Goal: Task Accomplishment & Management: Manage account settings

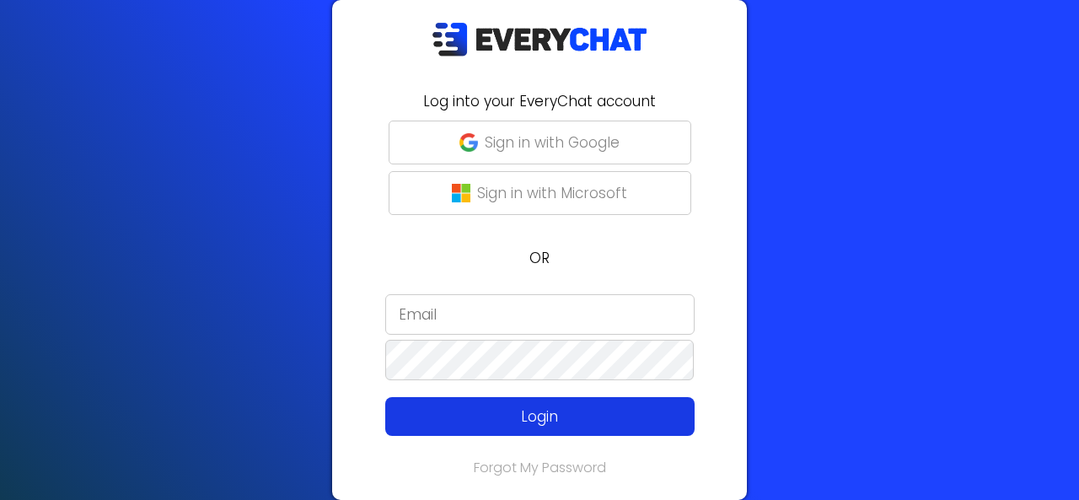
type input "VictorP"
click at [587, 421] on p "Login" at bounding box center [539, 416] width 247 height 22
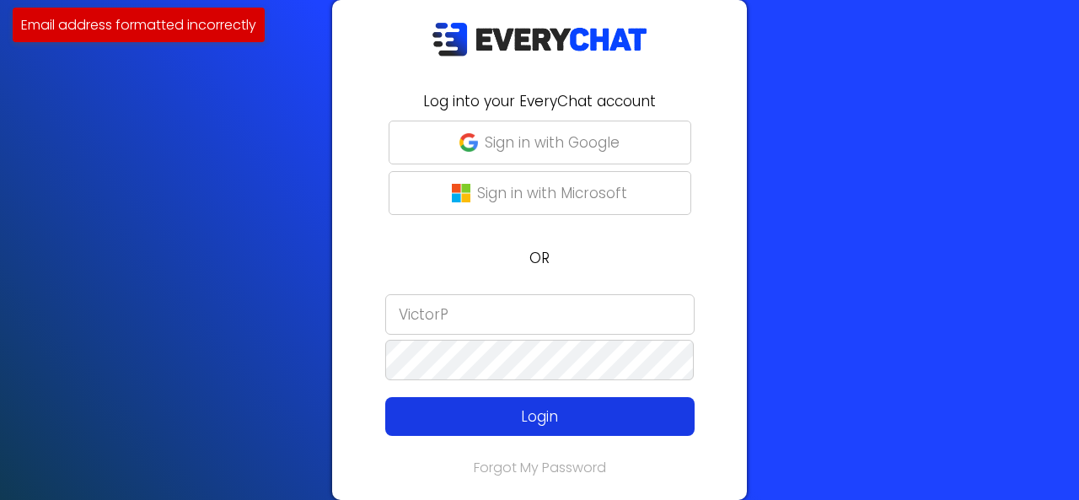
click at [547, 403] on button "Login" at bounding box center [539, 416] width 309 height 39
click at [538, 416] on p "Login" at bounding box center [539, 416] width 247 height 22
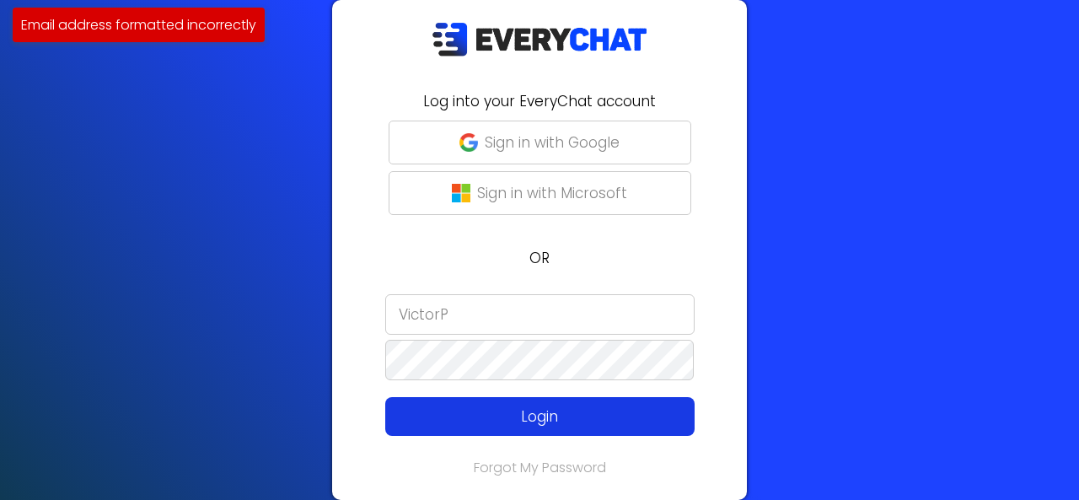
click at [538, 416] on p "Login" at bounding box center [539, 416] width 247 height 22
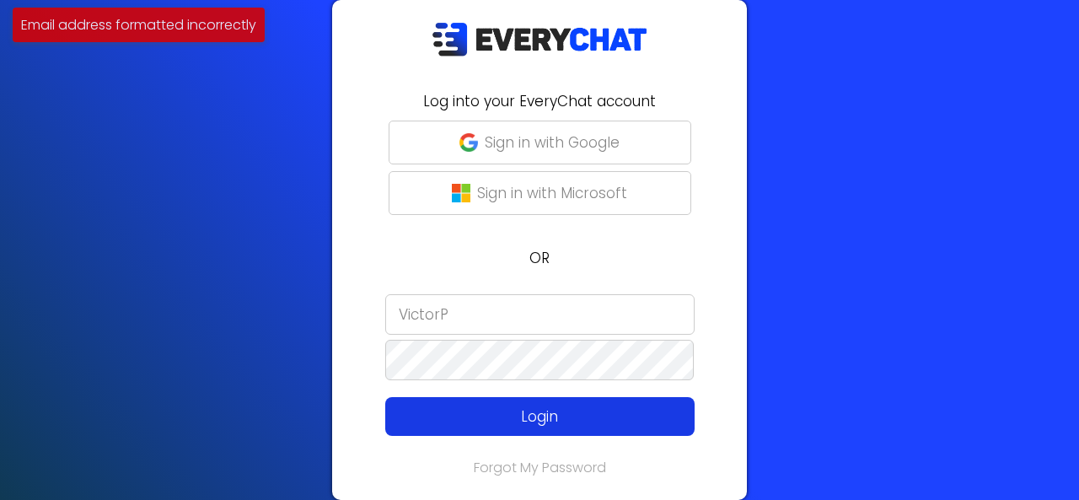
click at [538, 416] on p "Login" at bounding box center [539, 416] width 247 height 22
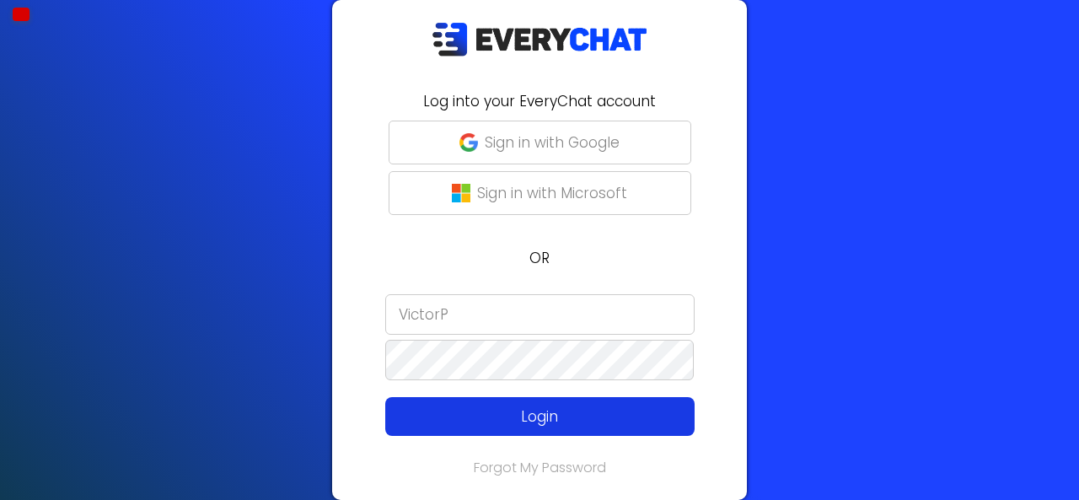
click at [577, 429] on button "Login" at bounding box center [539, 416] width 309 height 39
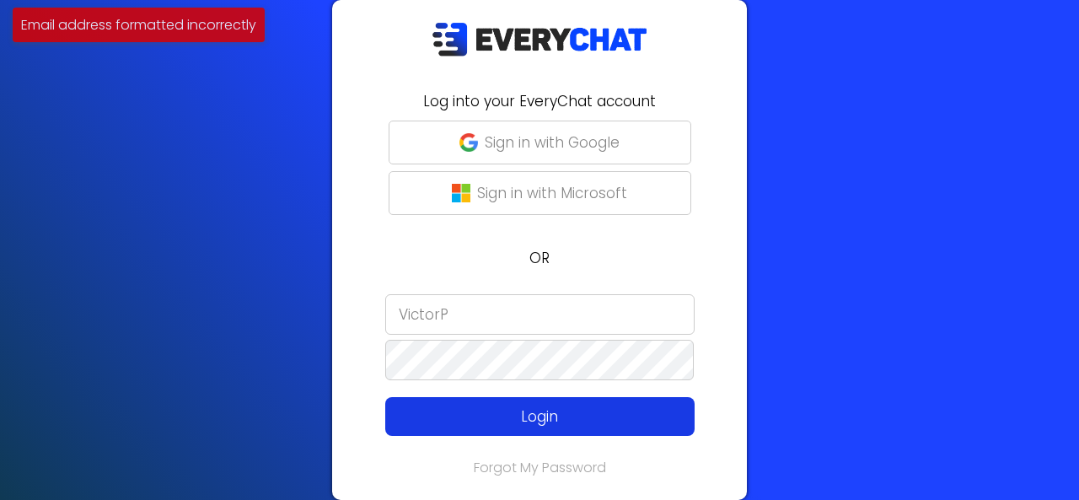
click at [577, 429] on button "Login" at bounding box center [539, 416] width 309 height 39
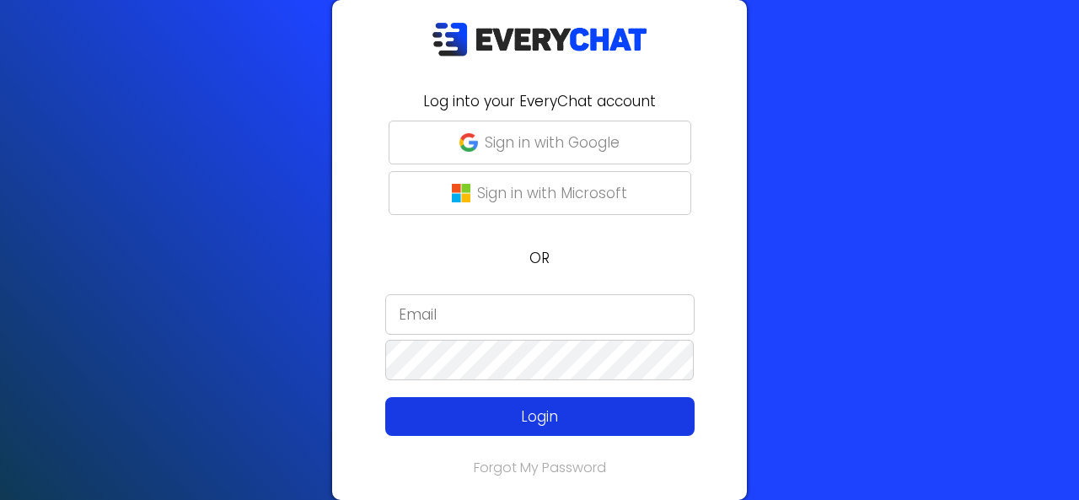
type input "VictorP"
drag, startPoint x: 489, startPoint y: 415, endPoint x: 467, endPoint y: 417, distance: 22.1
click at [467, 417] on p "Login" at bounding box center [539, 416] width 247 height 22
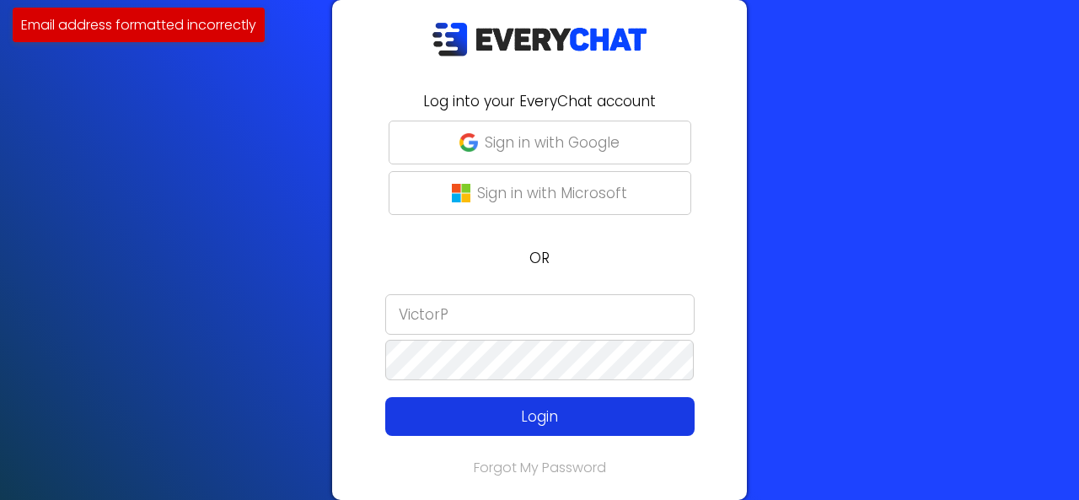
click at [467, 417] on p "Login" at bounding box center [539, 416] width 247 height 22
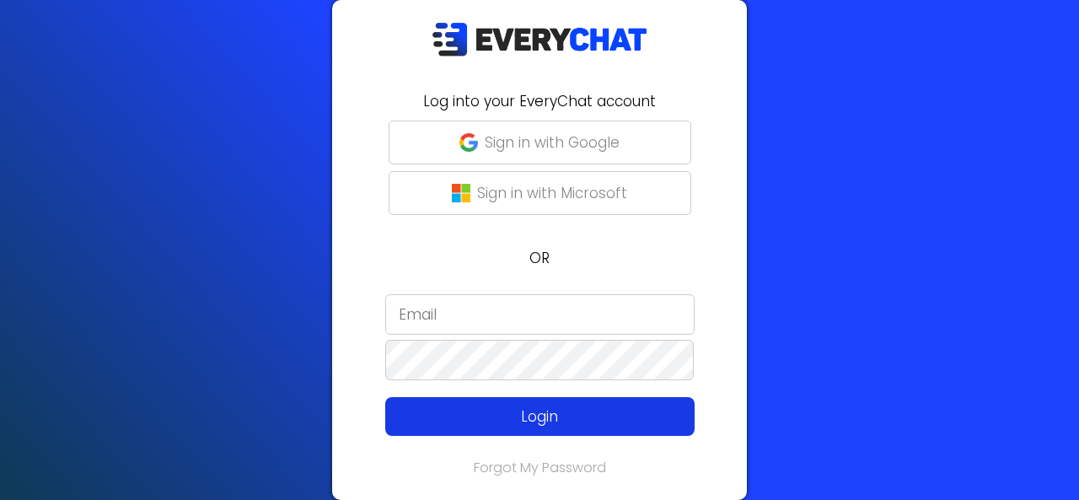
type input "VictorP"
click at [574, 409] on p "Login" at bounding box center [539, 416] width 247 height 22
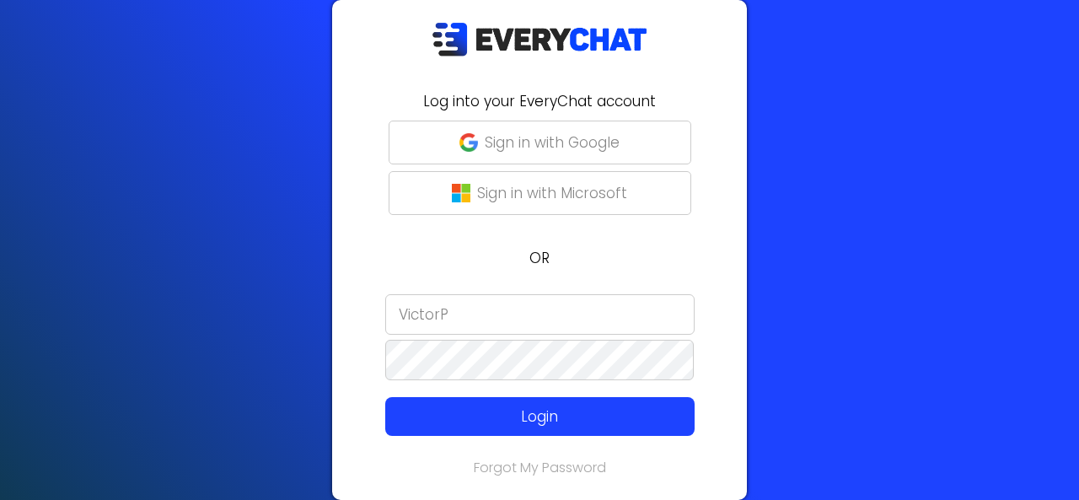
click at [517, 308] on input "VictorP" at bounding box center [539, 314] width 309 height 40
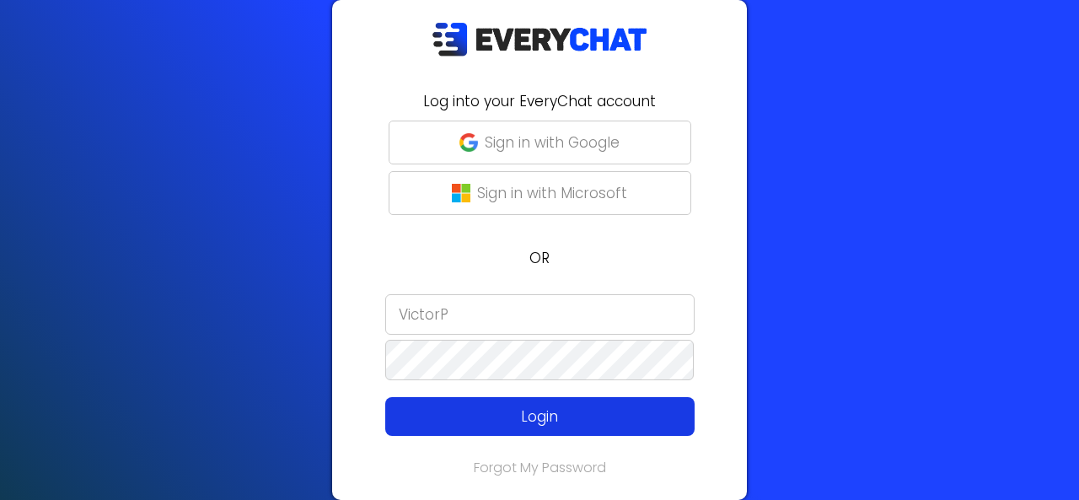
click at [537, 407] on p "Login" at bounding box center [539, 416] width 247 height 22
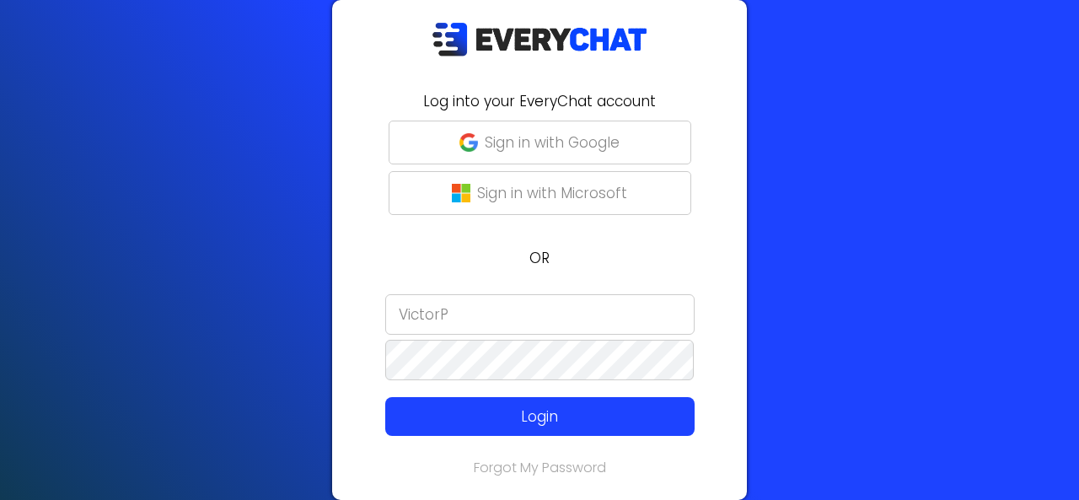
click at [475, 301] on input "VictorP" at bounding box center [539, 314] width 309 height 40
click at [553, 468] on link "Forgot My Password" at bounding box center [540, 467] width 132 height 19
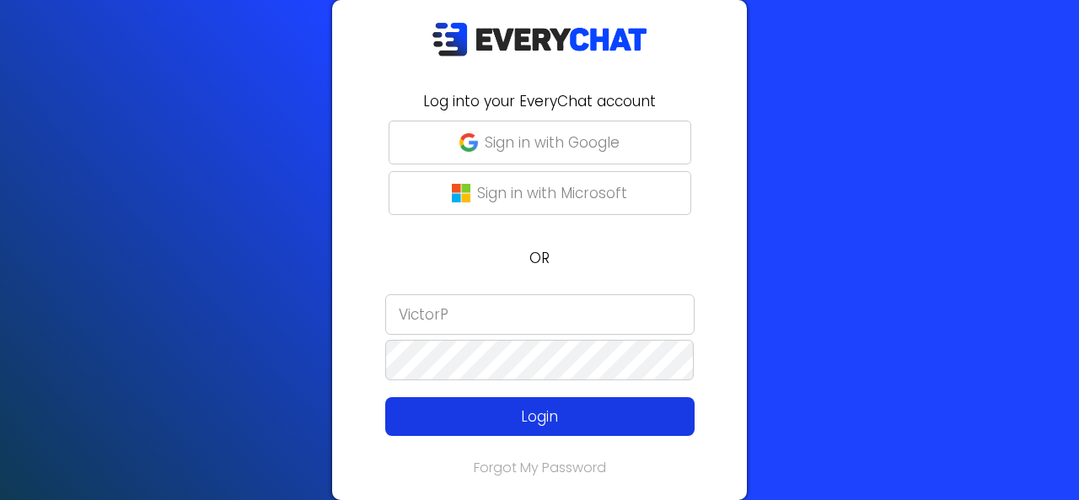
click at [483, 402] on button "Login" at bounding box center [539, 416] width 309 height 39
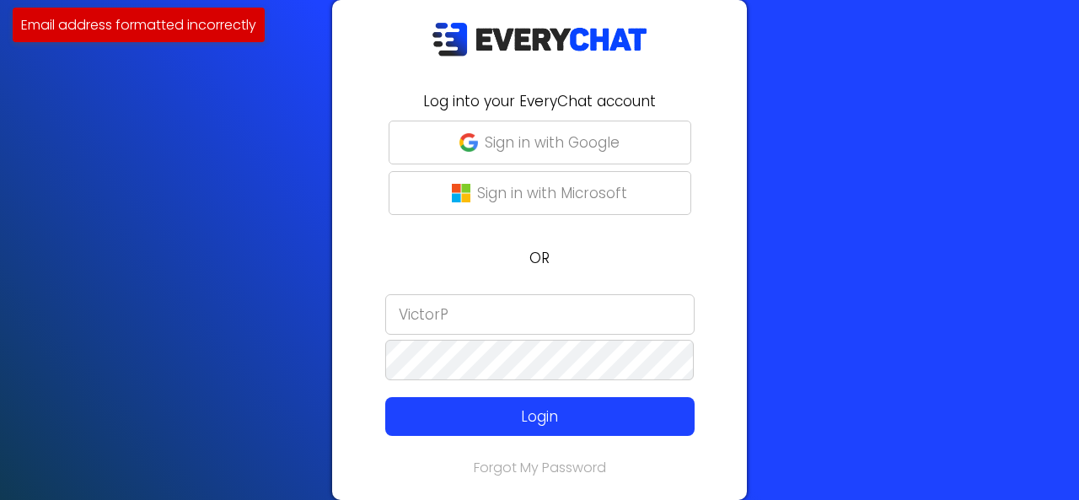
drag, startPoint x: 464, startPoint y: 326, endPoint x: 305, endPoint y: 316, distance: 158.8
click at [305, 316] on div "Log into your EveryChat account Sign in with Google Sign in with Microsoft OR V…" at bounding box center [539, 250] width 1079 height 500
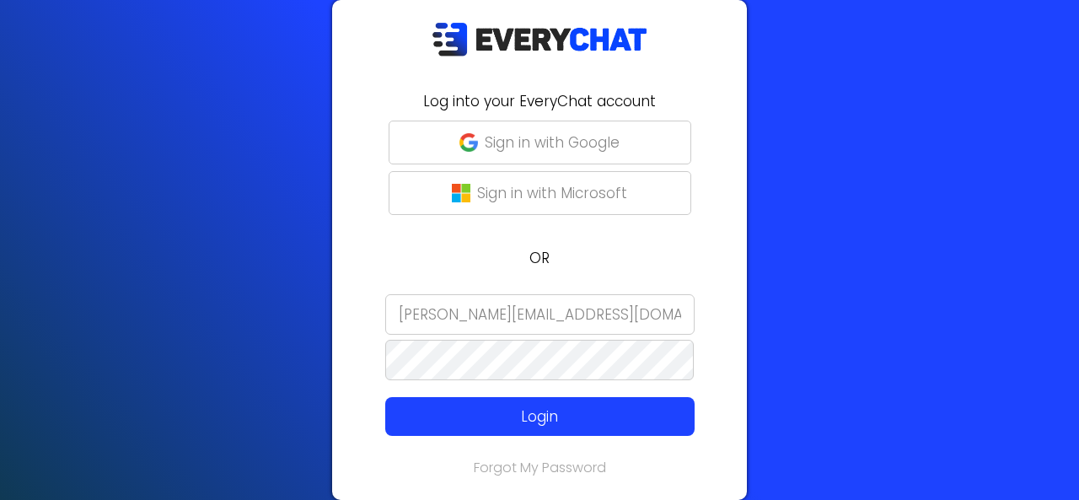
type input "[PERSON_NAME][EMAIL_ADDRESS][DOMAIN_NAME]"
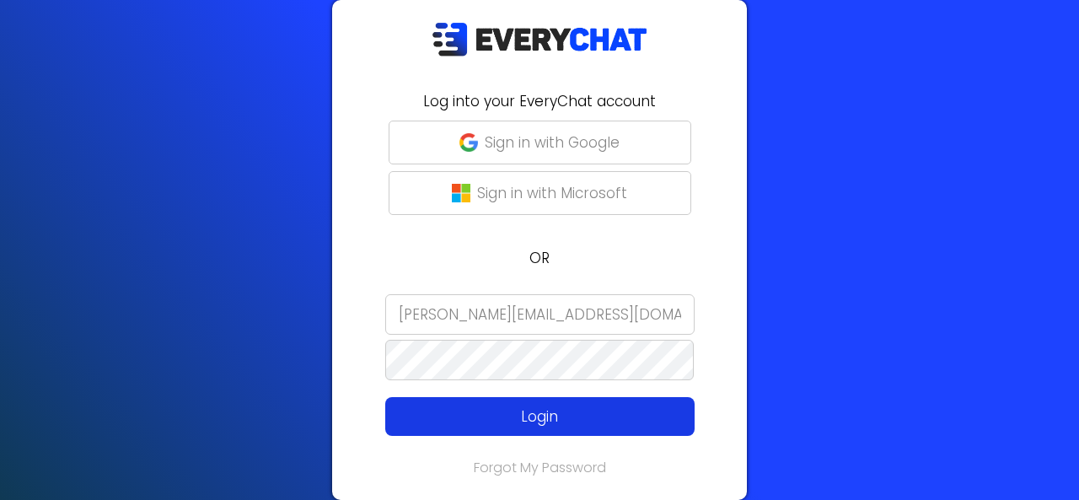
click at [486, 409] on p "Login" at bounding box center [539, 416] width 247 height 22
